Goal: Task Accomplishment & Management: Manage account settings

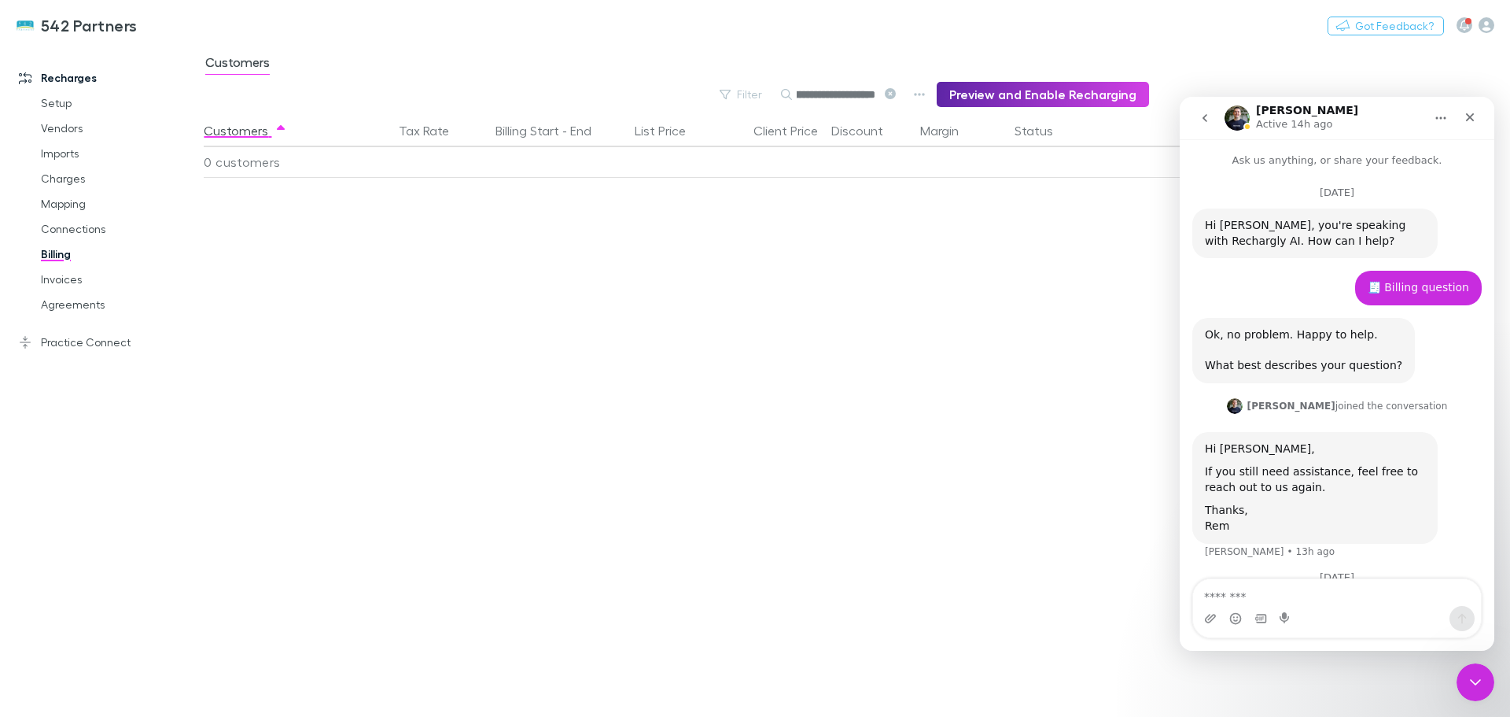
scroll to position [2, 0]
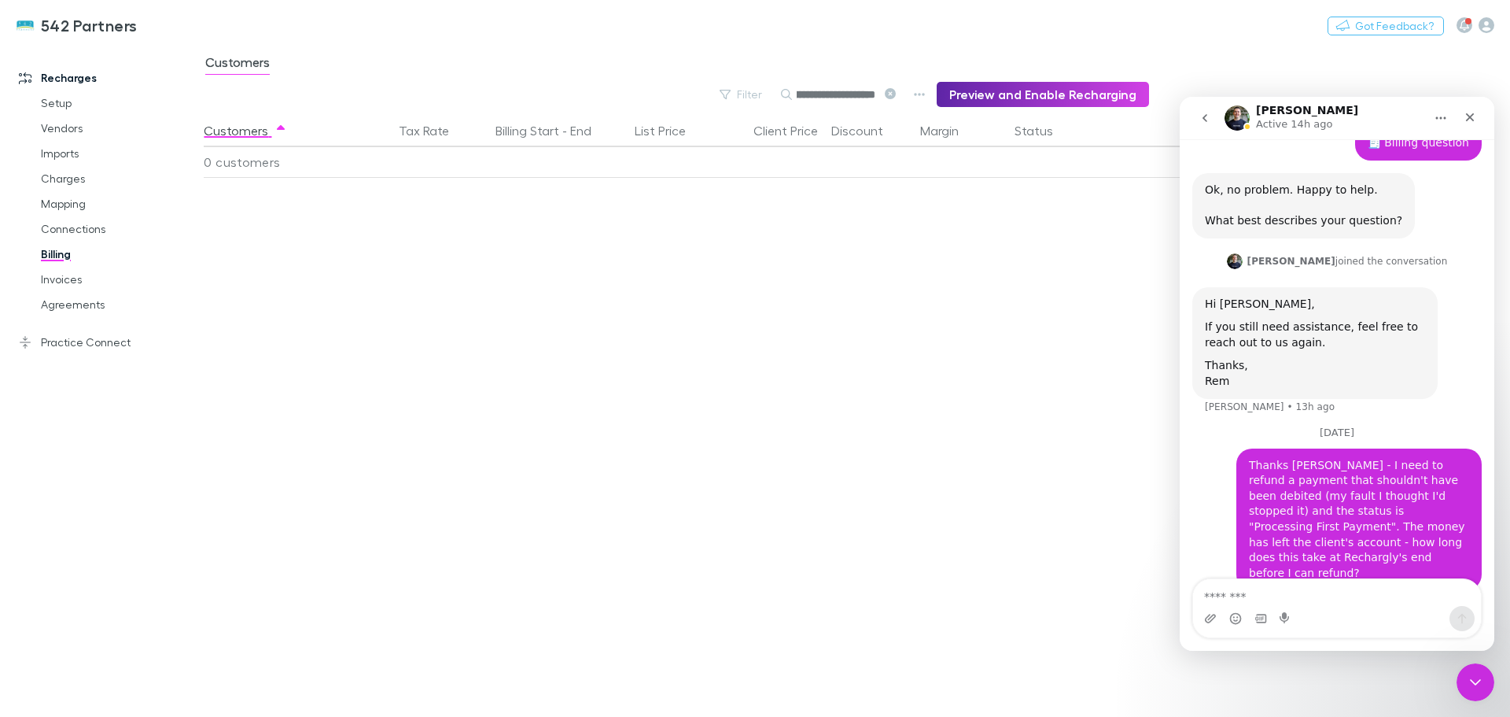
click at [65, 198] on link "Mapping" at bounding box center [118, 203] width 187 height 25
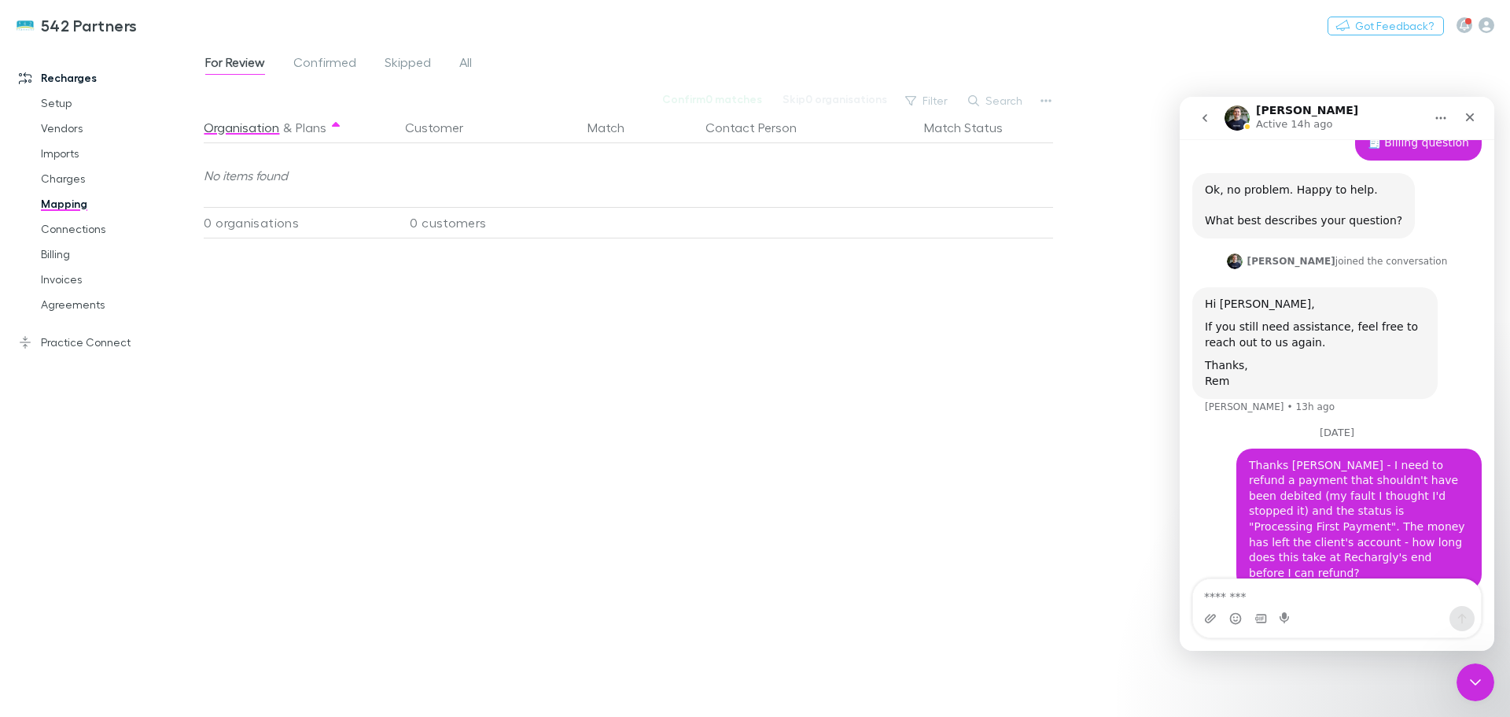
click at [107, 351] on link "Practice Connect" at bounding box center [107, 342] width 209 height 25
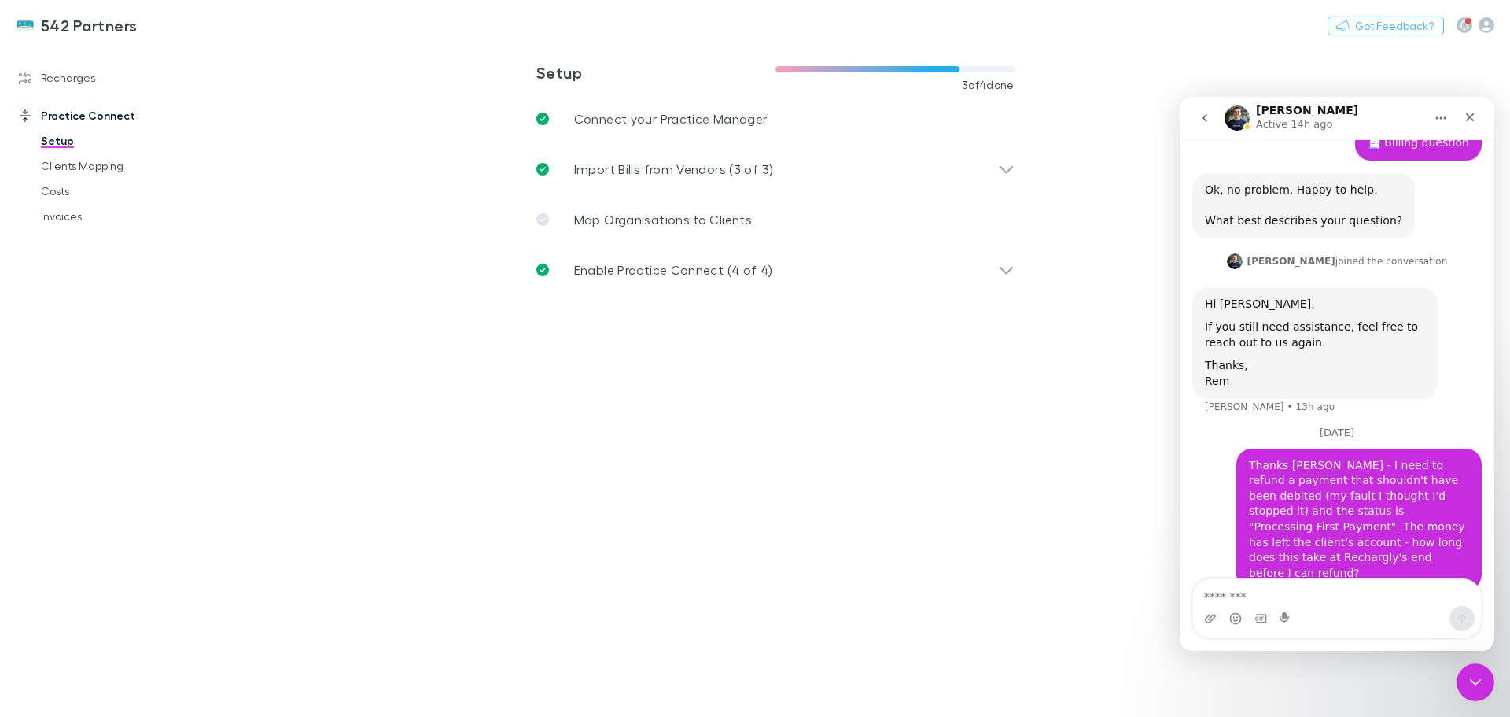
click at [51, 163] on link "Clients Mapping" at bounding box center [118, 165] width 187 height 25
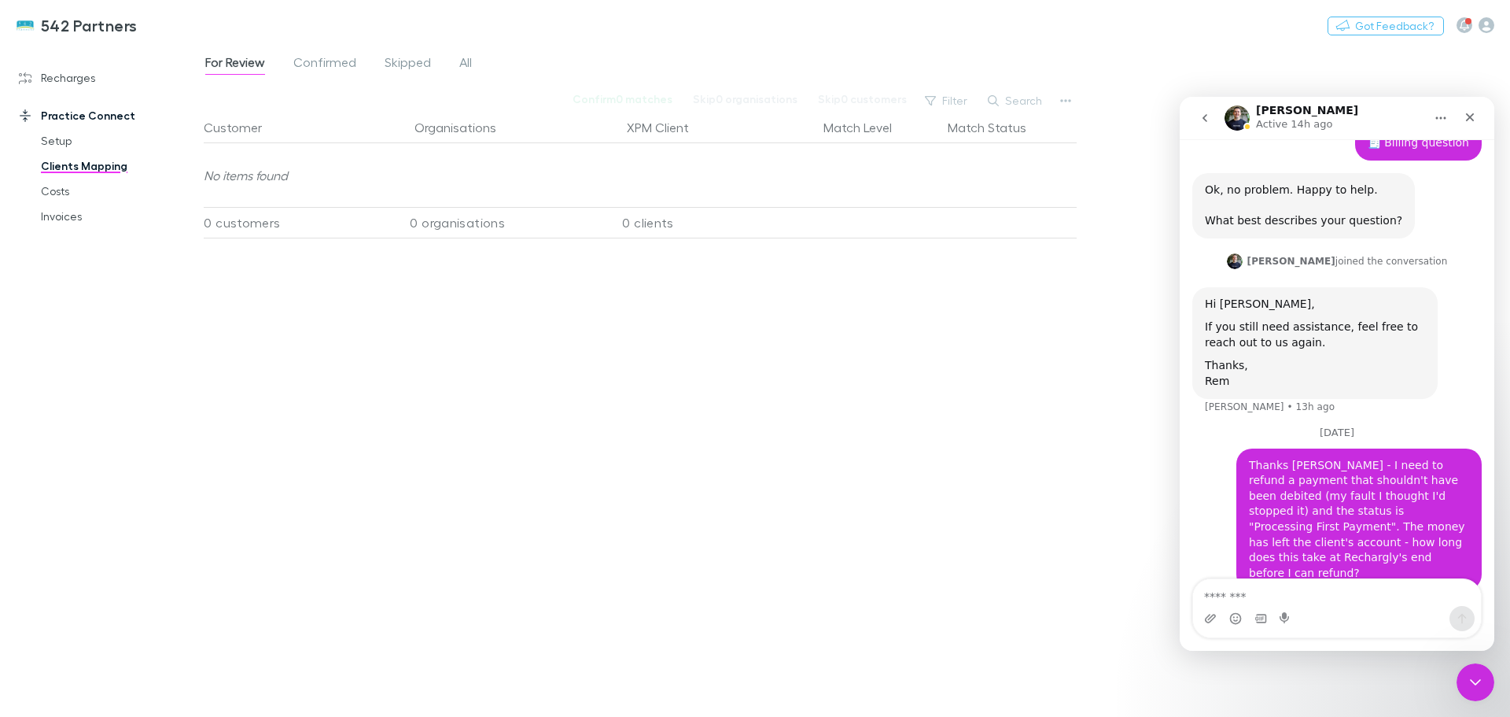
click at [45, 76] on link "Recharges" at bounding box center [107, 77] width 209 height 25
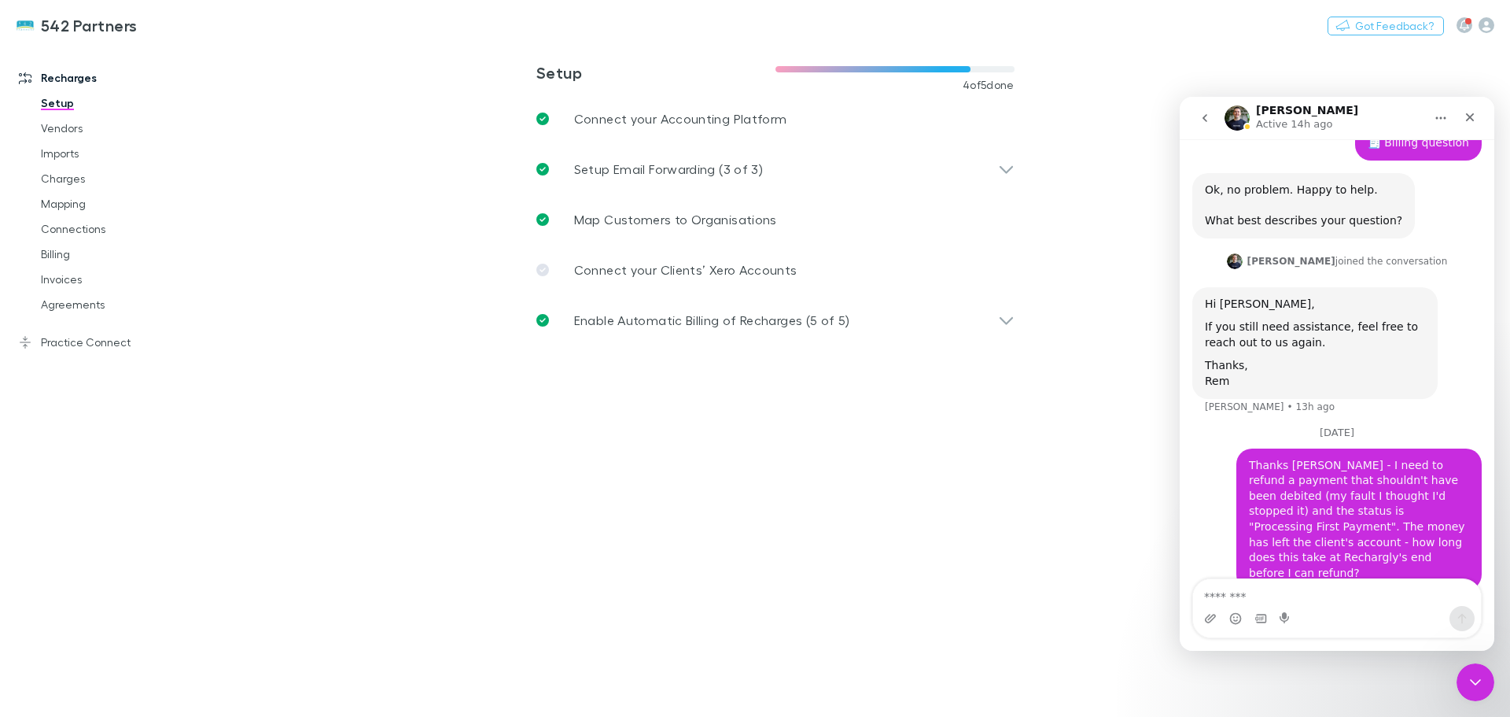
click at [56, 260] on link "Billing" at bounding box center [118, 254] width 187 height 25
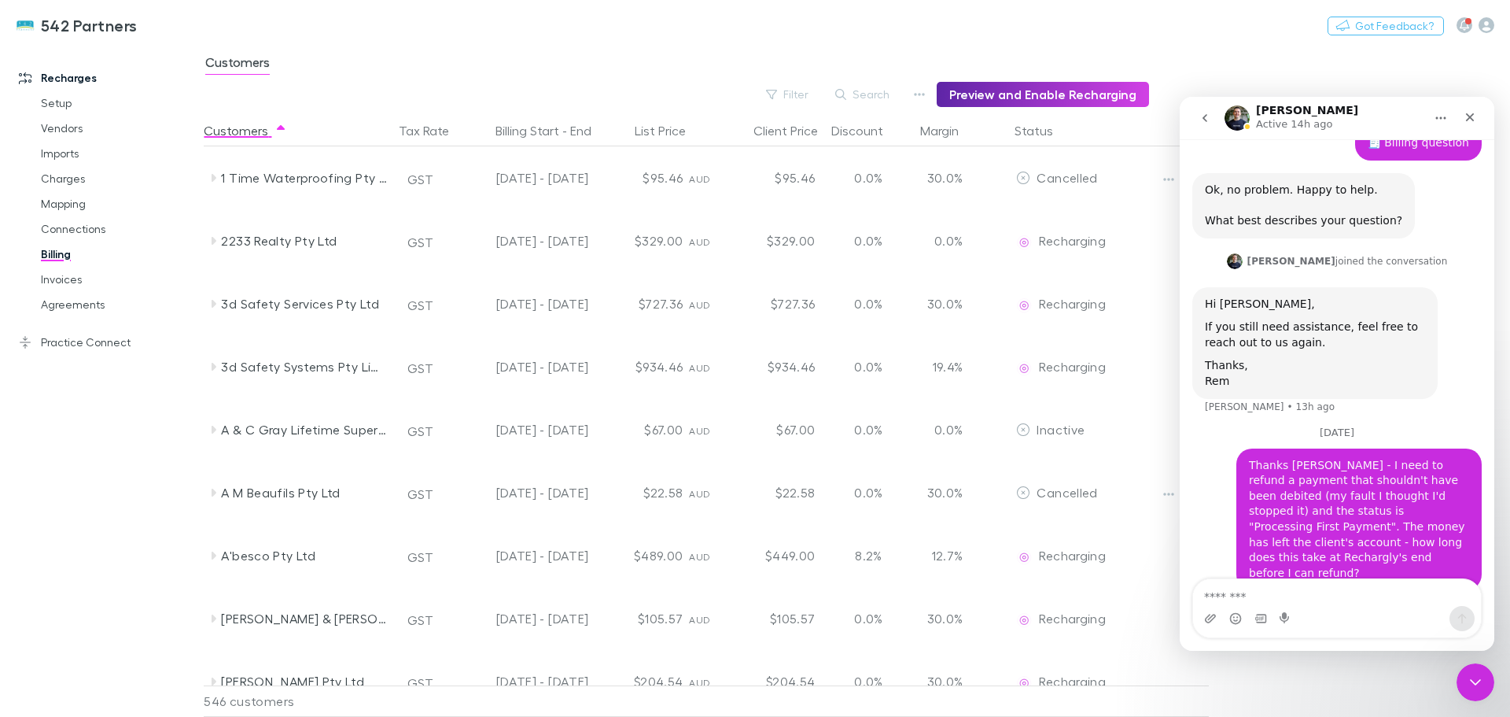
click at [1466, 115] on icon "Close" at bounding box center [1470, 117] width 13 height 13
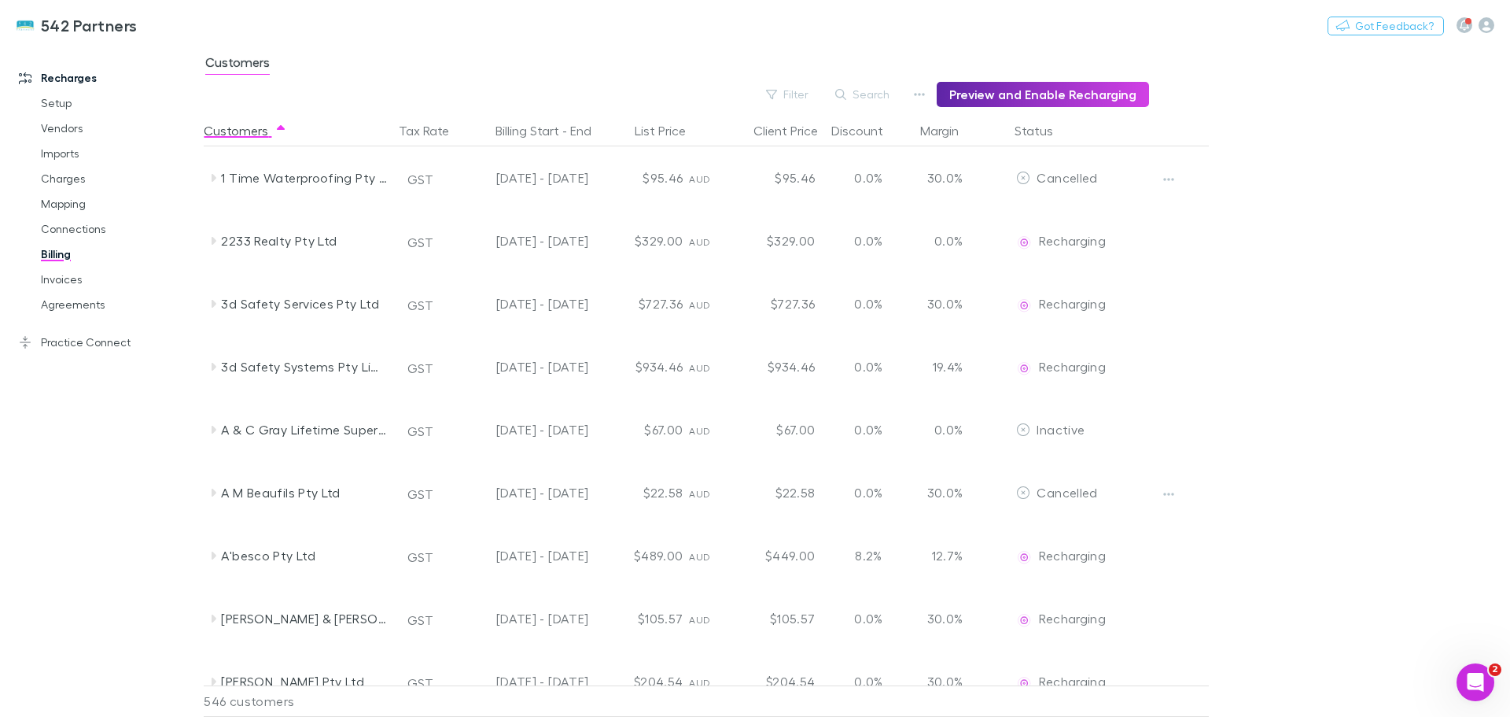
click at [788, 91] on button "Filter" at bounding box center [788, 94] width 60 height 19
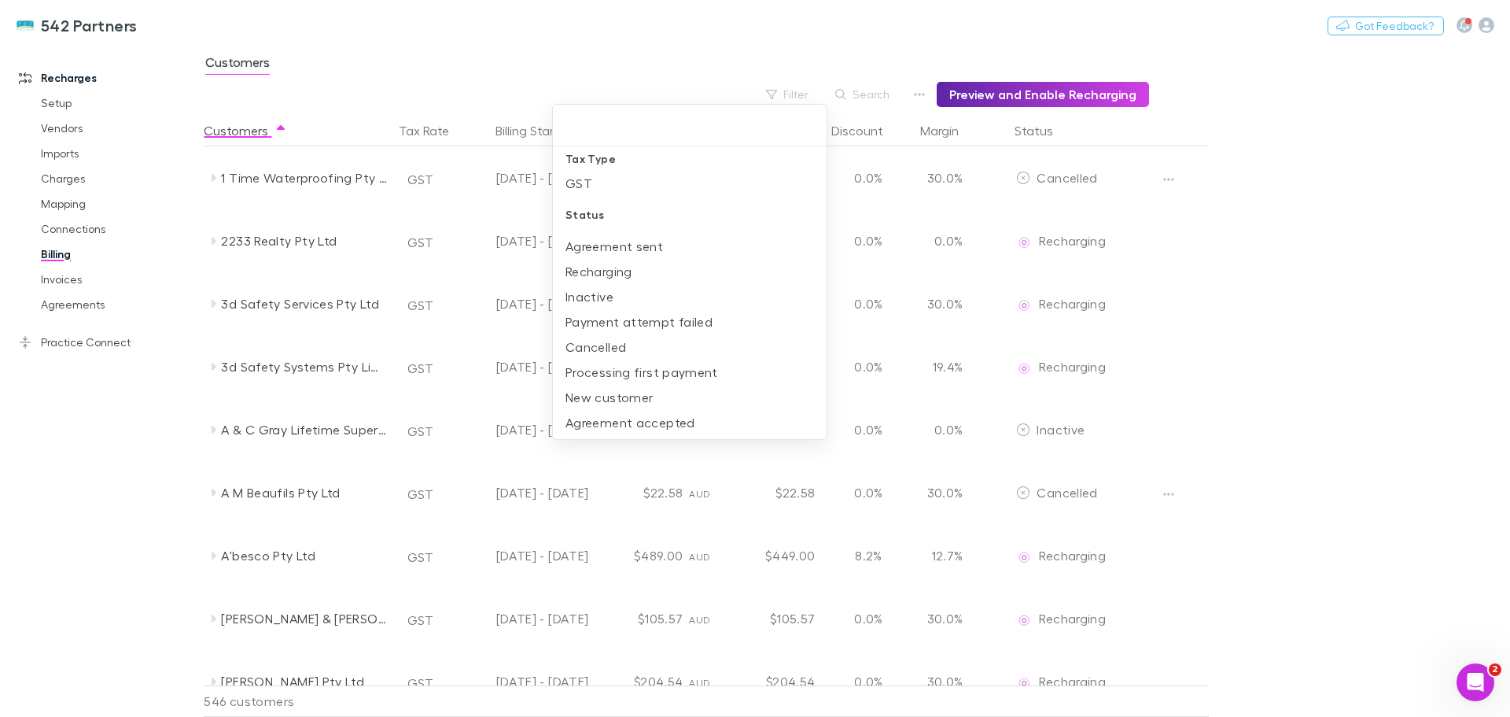
scroll to position [16, 0]
click at [625, 403] on li "New customer" at bounding box center [690, 394] width 274 height 25
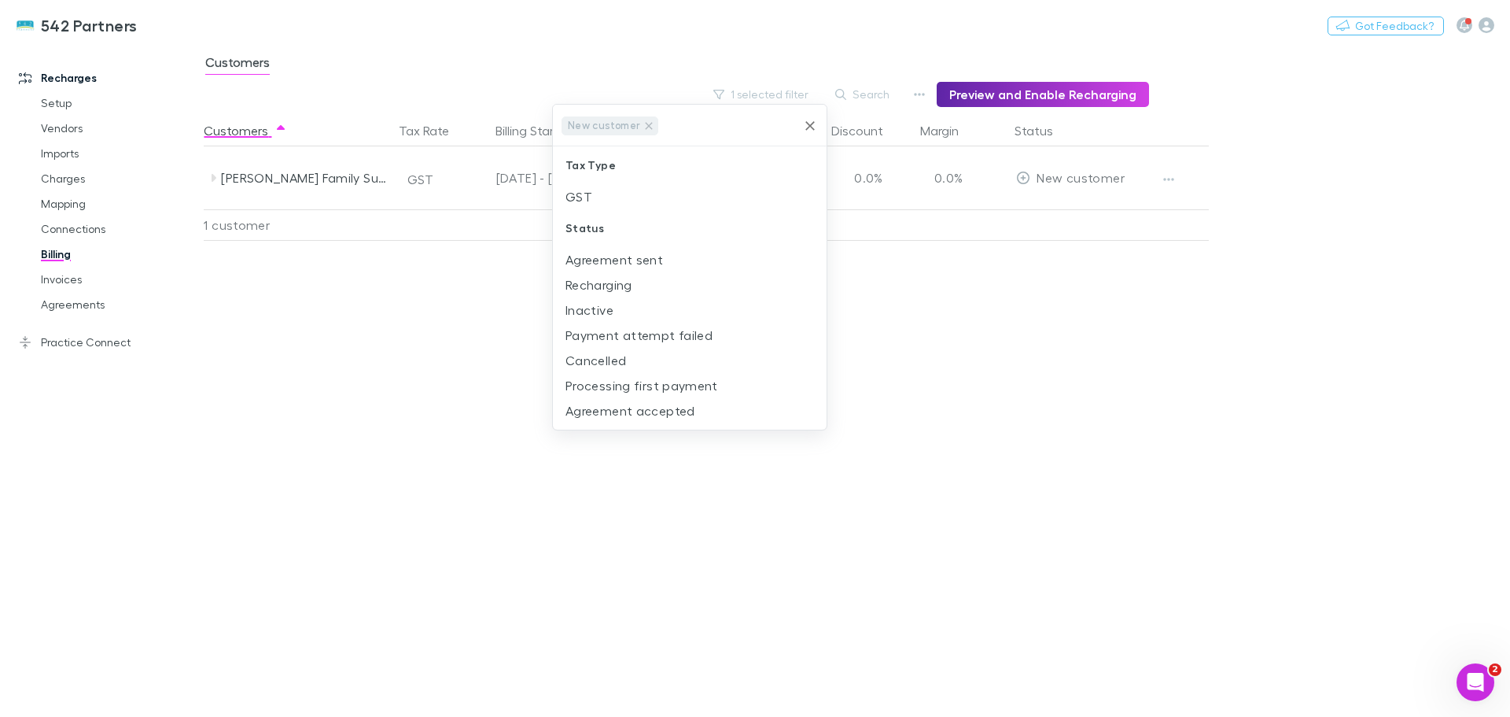
scroll to position [0, 0]
click at [1167, 178] on div at bounding box center [755, 358] width 1510 height 717
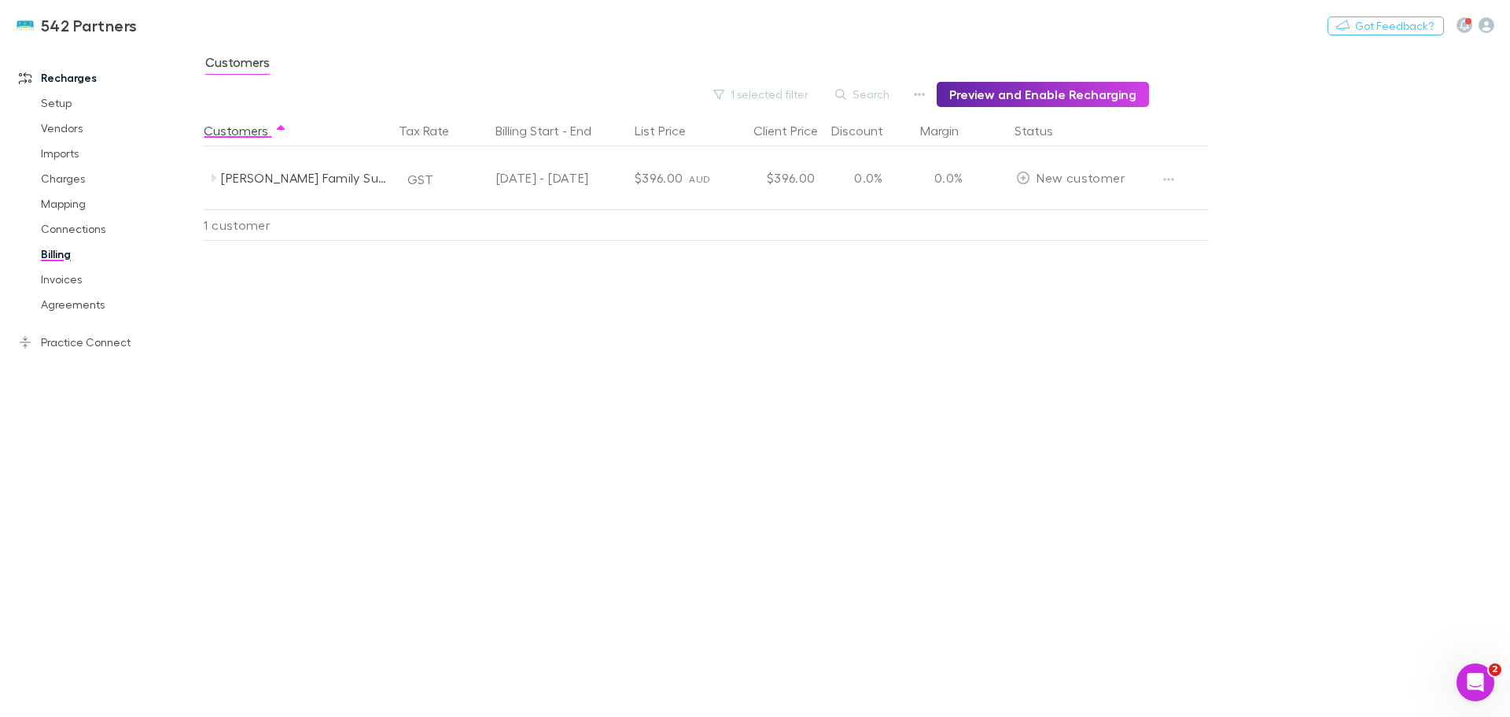
click at [1169, 178] on icon "button" at bounding box center [1169, 179] width 11 height 13
click at [215, 179] on div at bounding box center [755, 358] width 1510 height 717
click at [215, 179] on icon at bounding box center [214, 178] width 5 height 8
